Goal: Information Seeking & Learning: Learn about a topic

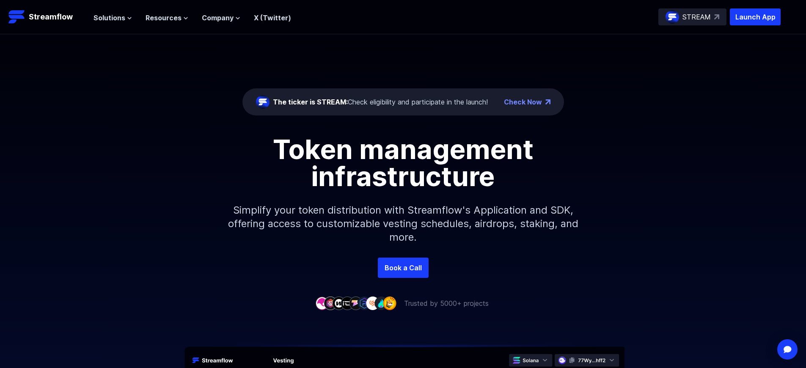
click at [755, 17] on p "Launch App" at bounding box center [755, 16] width 51 height 17
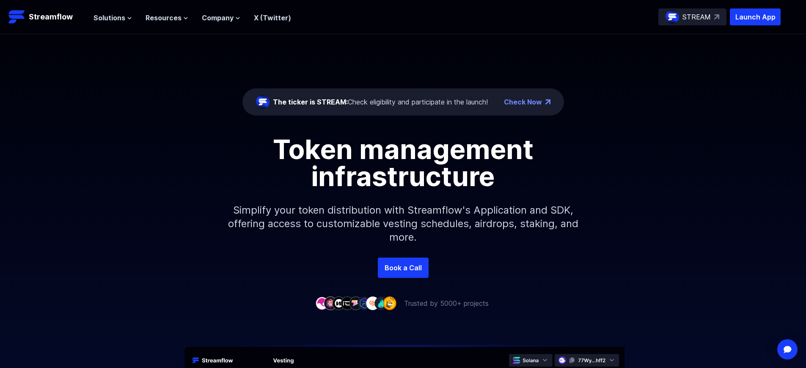
scroll to position [3031, 0]
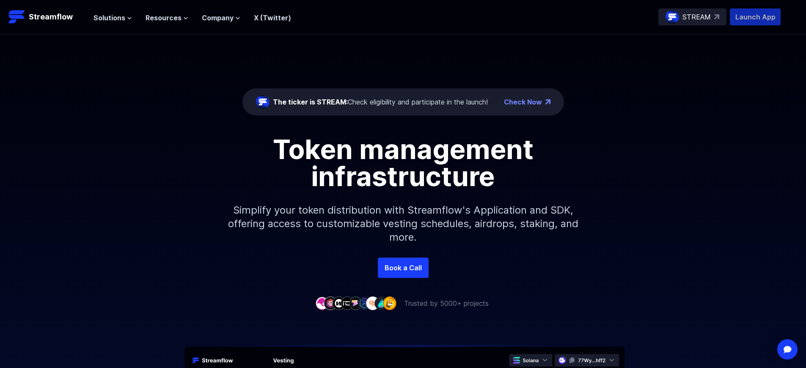
click at [755, 17] on p "Launch App" at bounding box center [755, 16] width 51 height 17
